Goal: Check status: Check status

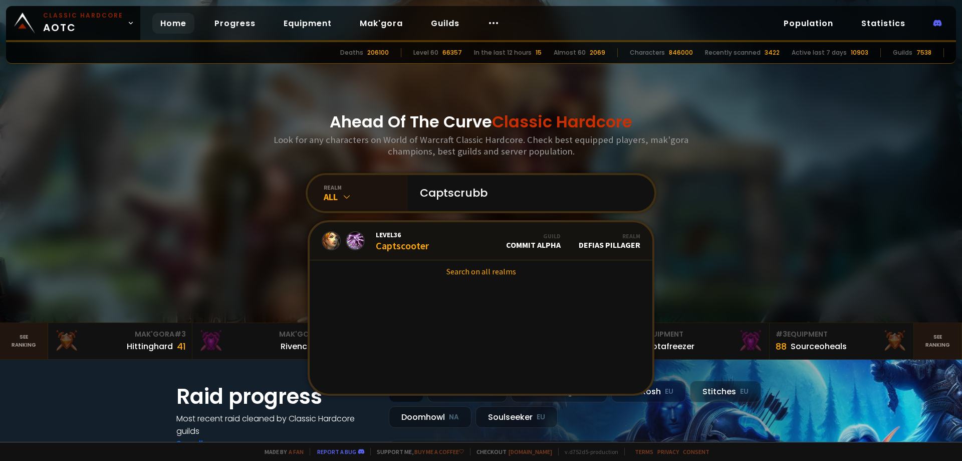
type input "Captscrubby"
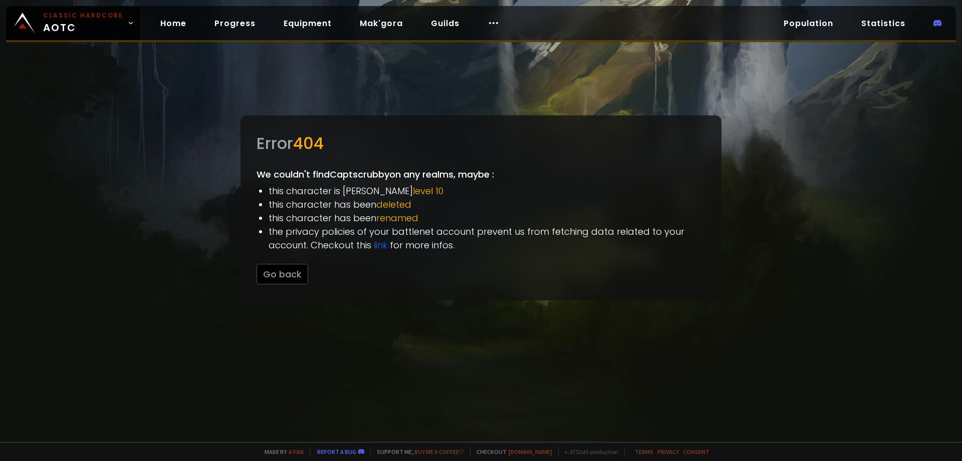
click at [56, 177] on div at bounding box center [481, 230] width 962 height 461
click at [289, 271] on button "Go back" at bounding box center [283, 274] width 52 height 21
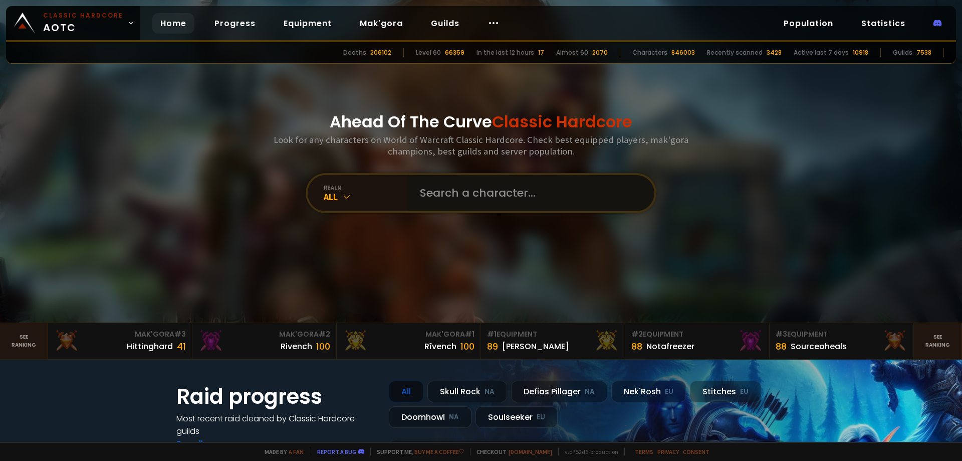
click at [432, 195] on input "text" at bounding box center [528, 193] width 229 height 36
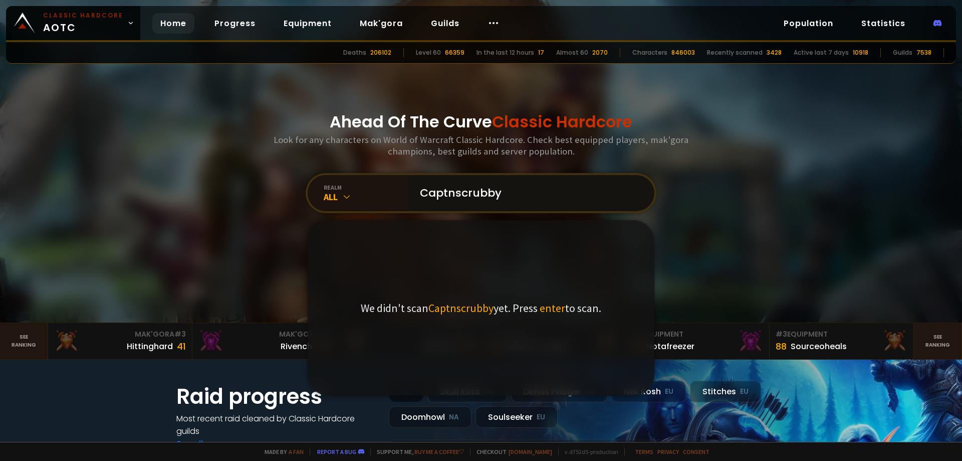
click at [448, 194] on input "Captnscrubby" at bounding box center [528, 193] width 229 height 36
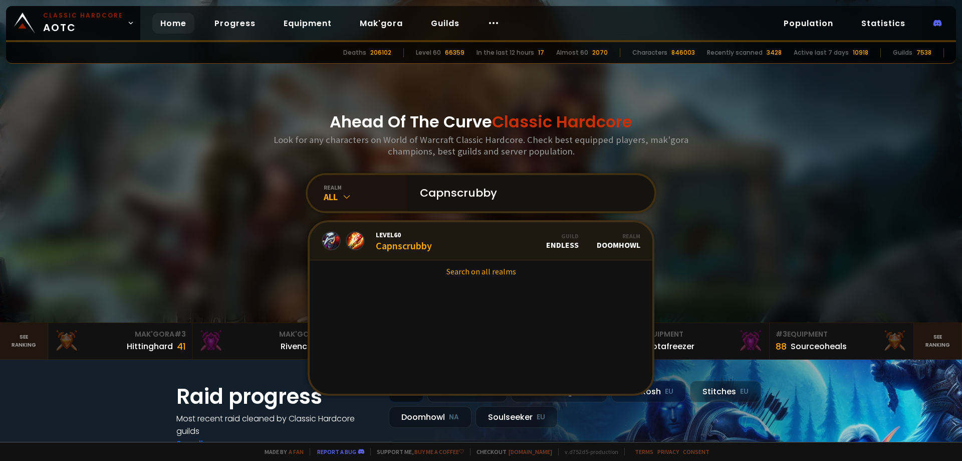
type input "Capnscrubby"
click at [458, 238] on link "Level 60 Capnscrubby Guild Endless Realm Doomhowl" at bounding box center [481, 241] width 343 height 38
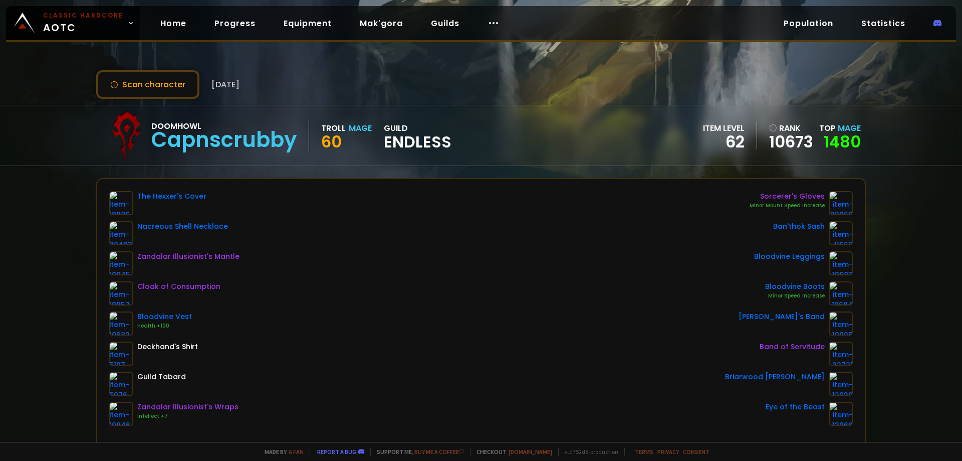
click at [52, 122] on div "Doomhowl Capnscrubby Troll Mage 60 guild Endless item level 62 rank 10673 Top M…" at bounding box center [481, 135] width 962 height 61
click at [32, 203] on div "Scan character [DATE] Doomhowl Capnscrubby Troll Mage 60 guild Endless item lev…" at bounding box center [481, 221] width 962 height 442
